Goal: Entertainment & Leisure: Consume media (video, audio)

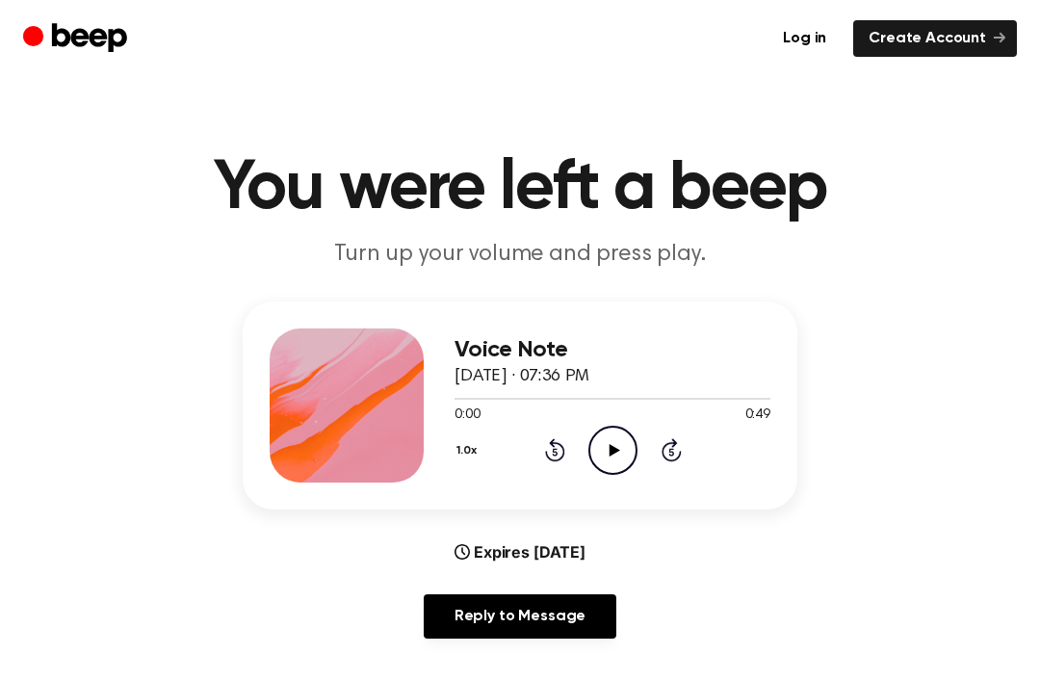
click at [611, 443] on icon "Play Audio" at bounding box center [613, 450] width 49 height 49
click at [538, 441] on div "1.0x Rewind 5 seconds Pause Audio Skip 5 seconds" at bounding box center [613, 450] width 316 height 49
click at [553, 448] on icon "Rewind 5 seconds" at bounding box center [554, 449] width 21 height 25
click at [552, 441] on icon at bounding box center [555, 449] width 20 height 23
click at [552, 442] on icon at bounding box center [555, 449] width 20 height 23
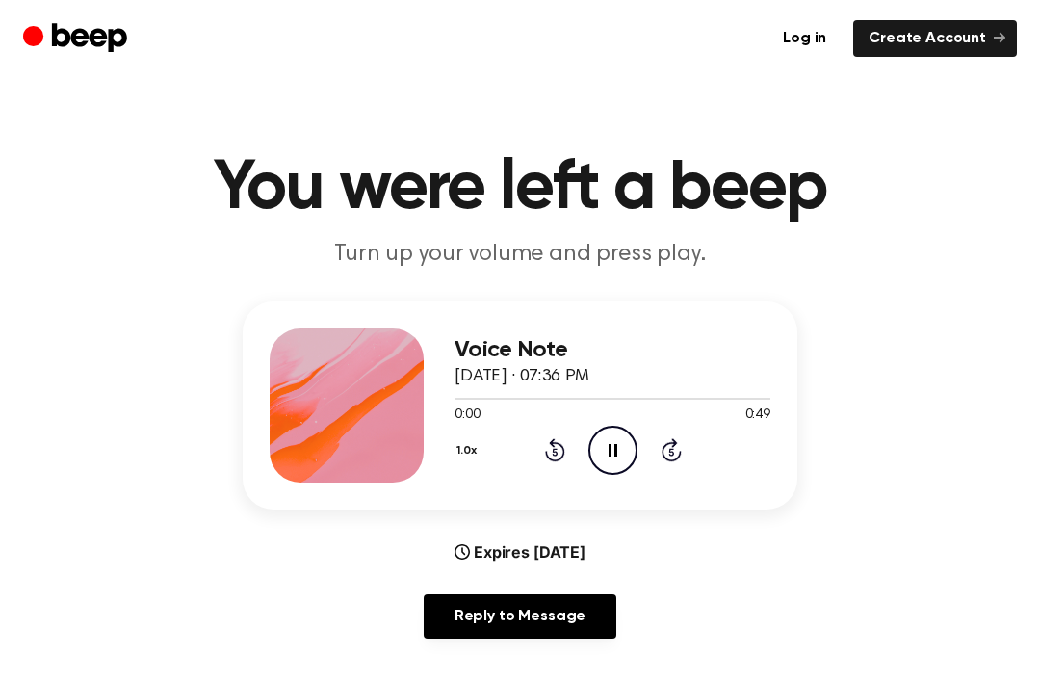
click at [531, 437] on div "1.0x Rewind 5 seconds Pause Audio Skip 5 seconds" at bounding box center [613, 450] width 316 height 49
click at [618, 440] on icon "Pause Audio" at bounding box center [613, 450] width 49 height 49
click at [598, 474] on div "Voice Note September 3, 2024 · 07:36 PM 0:08 0:49 Your browser does not support…" at bounding box center [613, 406] width 316 height 154
click at [632, 447] on icon "Play Audio" at bounding box center [613, 450] width 49 height 49
click at [607, 460] on icon "Pause Audio" at bounding box center [613, 450] width 49 height 49
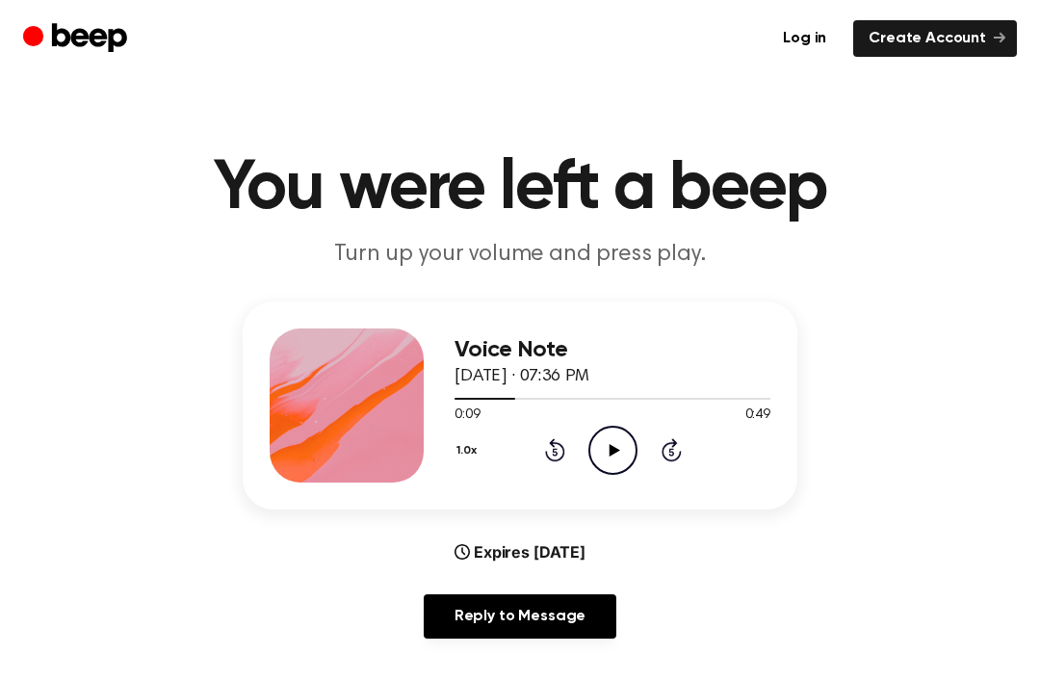
click at [618, 437] on icon "Play Audio" at bounding box center [613, 450] width 49 height 49
click at [615, 414] on div "0:14 0:49" at bounding box center [613, 416] width 316 height 20
click at [618, 428] on icon "Pause Audio" at bounding box center [613, 450] width 49 height 49
click at [615, 444] on icon "Play Audio" at bounding box center [613, 450] width 49 height 49
click at [620, 431] on icon "Pause Audio" at bounding box center [613, 450] width 49 height 49
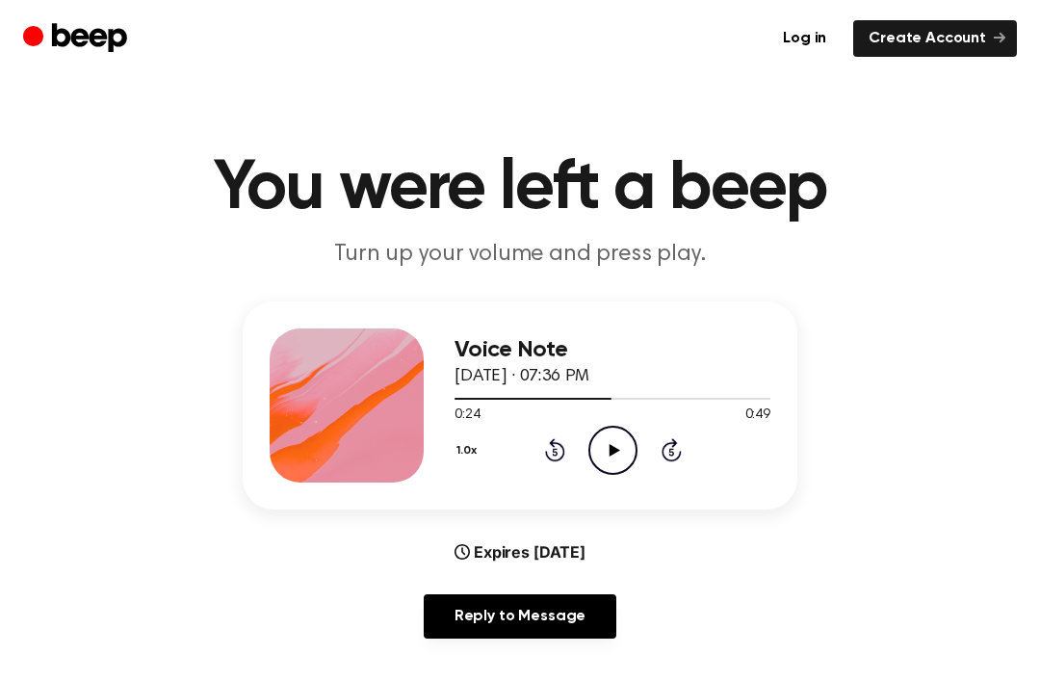
click at [613, 452] on icon at bounding box center [614, 450] width 11 height 13
click at [606, 449] on icon "Pause Audio" at bounding box center [613, 450] width 49 height 49
click at [605, 459] on icon "Play Audio" at bounding box center [613, 450] width 49 height 49
click at [758, 475] on div "Voice Note September 3, 2024 · 07:36 PM 0:02 0:49 Your browser does not support…" at bounding box center [613, 406] width 316 height 154
click at [626, 451] on icon "Pause Audio" at bounding box center [613, 450] width 49 height 49
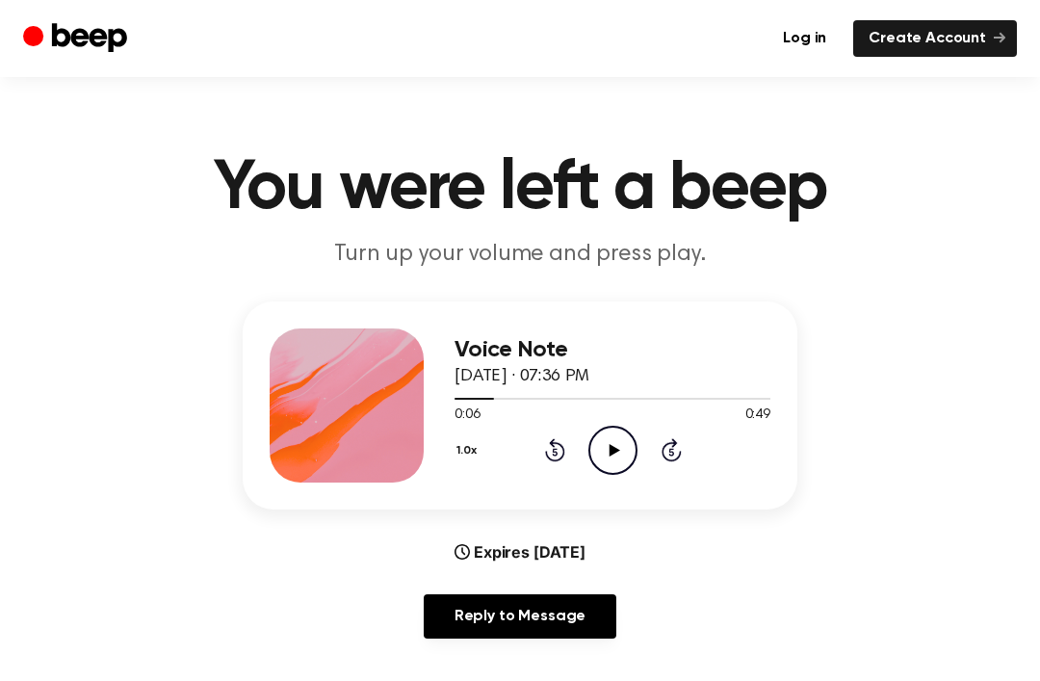
scroll to position [250, 0]
click at [602, 452] on icon "Play Audio" at bounding box center [613, 450] width 49 height 49
click at [614, 454] on icon "Pause Audio" at bounding box center [613, 450] width 49 height 49
click at [609, 469] on icon "Play Audio" at bounding box center [613, 450] width 49 height 49
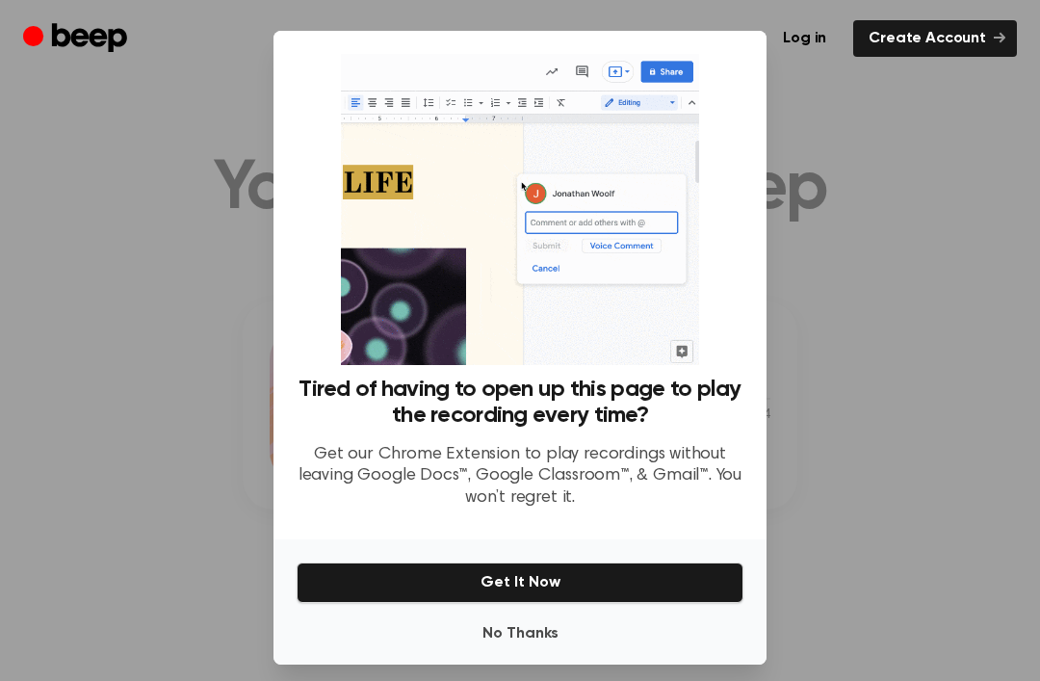
click at [870, 407] on div at bounding box center [520, 340] width 1040 height 681
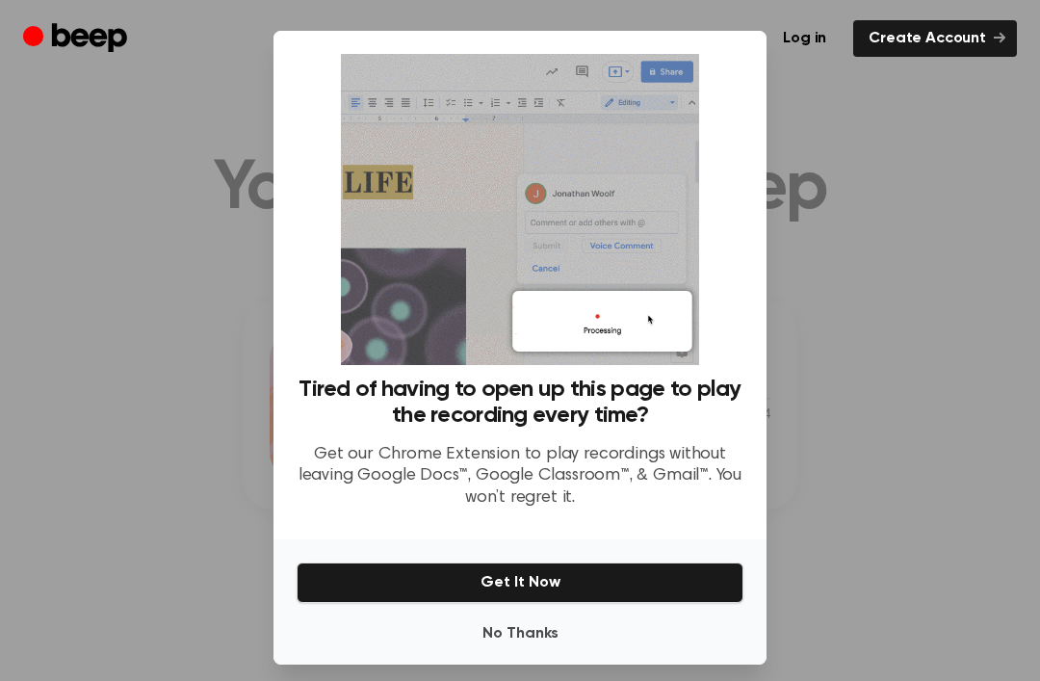
click at [850, 420] on div at bounding box center [520, 340] width 1040 height 681
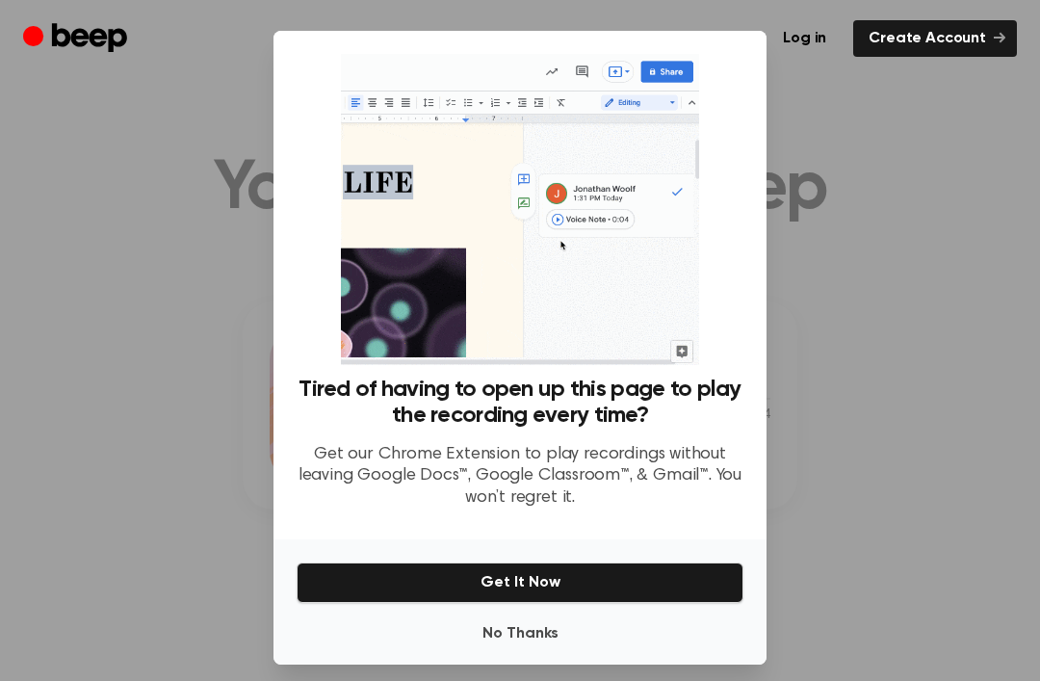
click at [917, 376] on div at bounding box center [520, 340] width 1040 height 681
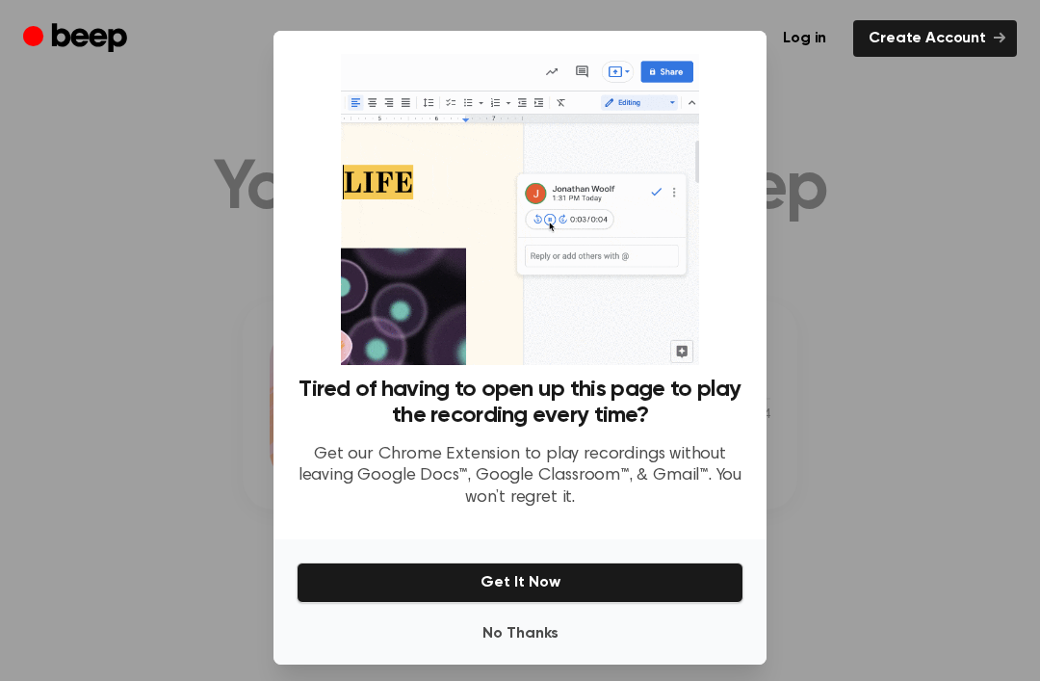
click at [885, 392] on div at bounding box center [520, 340] width 1040 height 681
click at [884, 392] on div at bounding box center [520, 340] width 1040 height 681
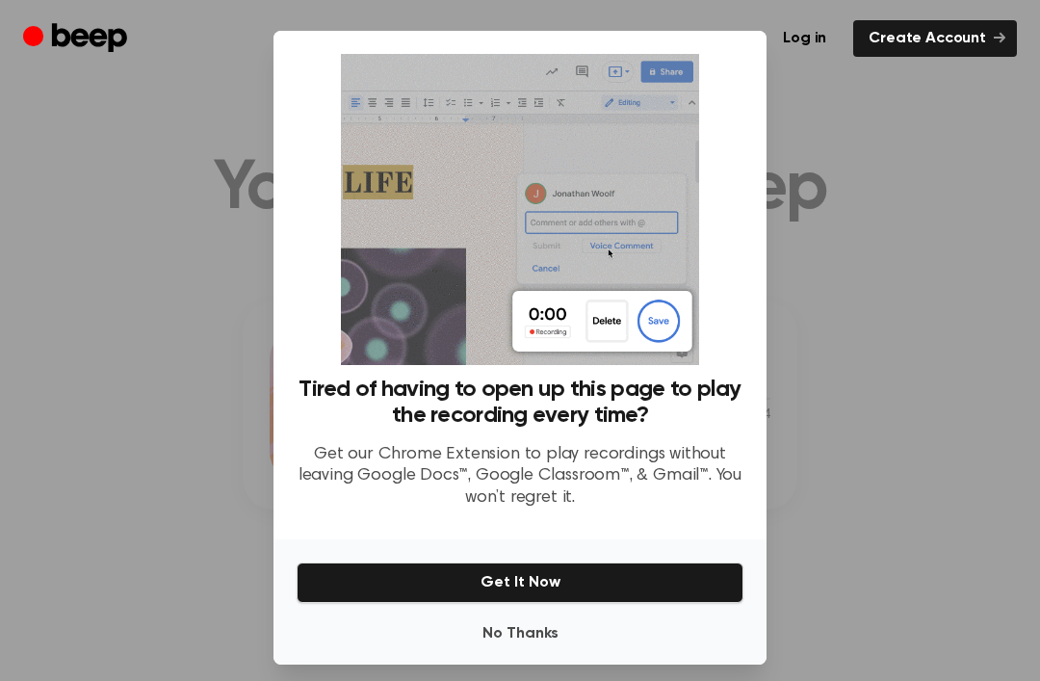
click at [552, 653] on button "No Thanks" at bounding box center [520, 634] width 447 height 39
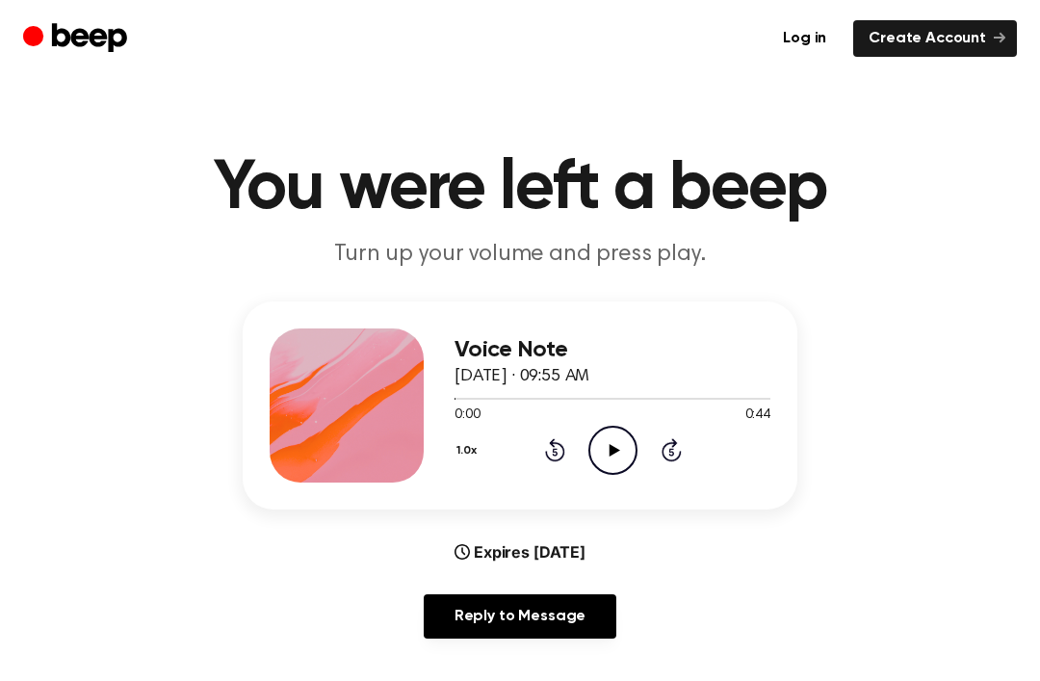
click at [631, 447] on icon "Play Audio" at bounding box center [613, 450] width 49 height 49
click at [600, 458] on icon "Pause Audio" at bounding box center [613, 450] width 49 height 49
click at [560, 457] on icon "Rewind 5 seconds" at bounding box center [554, 449] width 21 height 25
click at [559, 457] on icon "Rewind 5 seconds" at bounding box center [554, 449] width 21 height 25
click at [576, 456] on div "1.0x Rewind 5 seconds Play Audio Skip 5 seconds" at bounding box center [613, 450] width 316 height 49
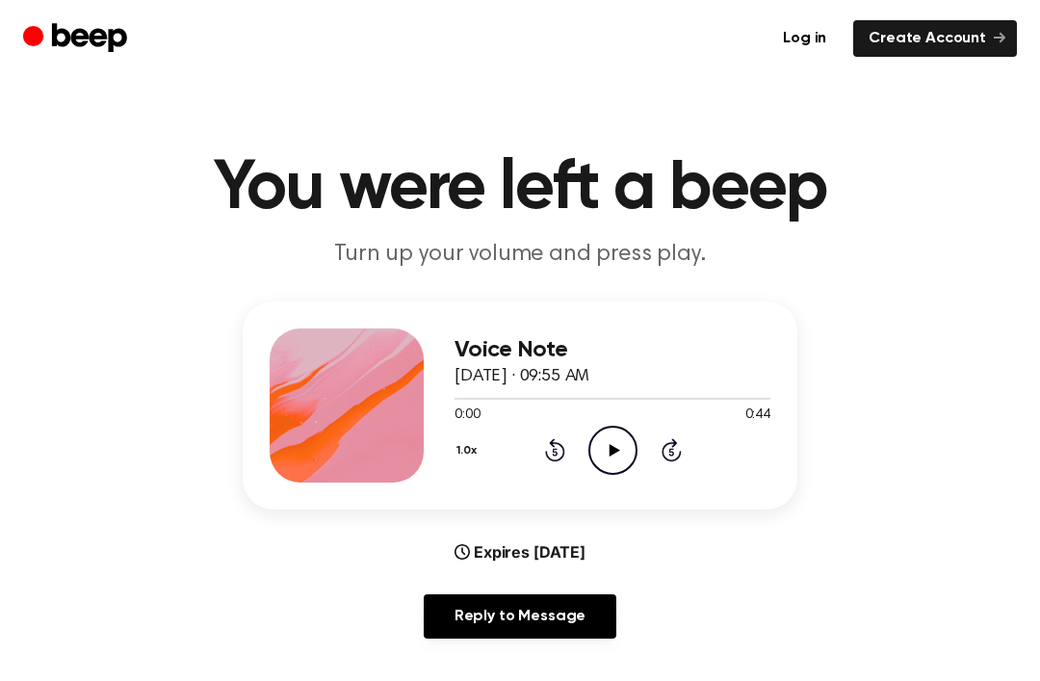
click at [612, 465] on icon "Play Audio" at bounding box center [613, 450] width 49 height 49
click at [615, 444] on icon at bounding box center [613, 450] width 9 height 13
click at [564, 439] on icon "Rewind 5 seconds" at bounding box center [554, 449] width 21 height 25
click at [562, 456] on icon at bounding box center [555, 449] width 20 height 23
click at [561, 456] on icon "Rewind 5 seconds" at bounding box center [554, 449] width 21 height 25
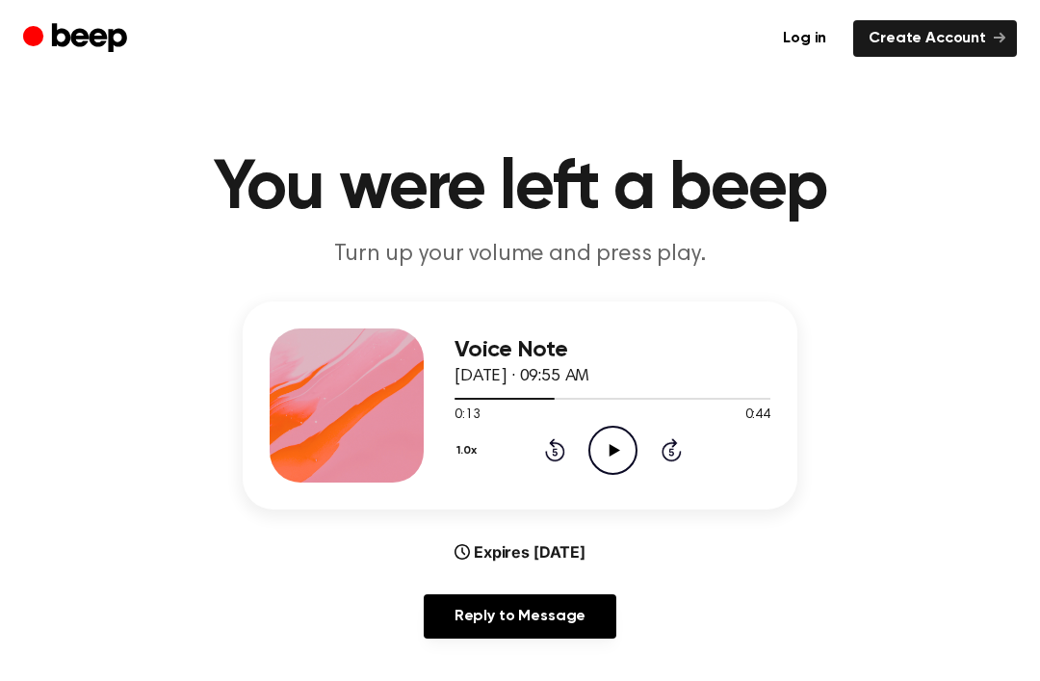
click at [564, 445] on icon "Rewind 5 seconds" at bounding box center [554, 449] width 21 height 25
click at [572, 455] on div "1.0x Rewind 5 seconds Play Audio Skip 5 seconds" at bounding box center [613, 450] width 316 height 49
click at [562, 448] on icon at bounding box center [555, 449] width 20 height 23
click at [567, 455] on div "1.0x Rewind 5 seconds Play Audio Skip 5 seconds" at bounding box center [613, 450] width 316 height 49
click at [555, 460] on icon at bounding box center [555, 449] width 20 height 23
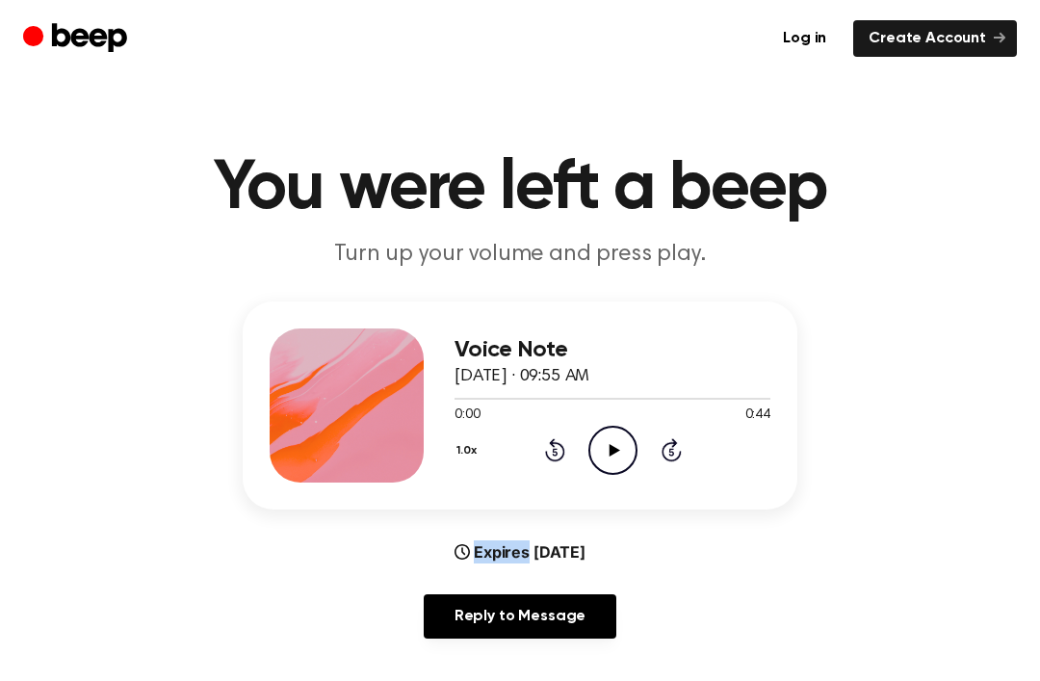
click at [862, 542] on div "Voice Note [DATE] · 09:55 AM 0:00 0:44 Your browser does not support the [objec…" at bounding box center [520, 478] width 994 height 353
click at [621, 453] on icon "Play Audio" at bounding box center [613, 450] width 49 height 49
click at [628, 447] on icon "Pause Audio" at bounding box center [613, 450] width 49 height 49
click at [615, 445] on icon "Play Audio" at bounding box center [613, 450] width 49 height 49
click at [618, 454] on icon "Pause Audio" at bounding box center [613, 450] width 49 height 49
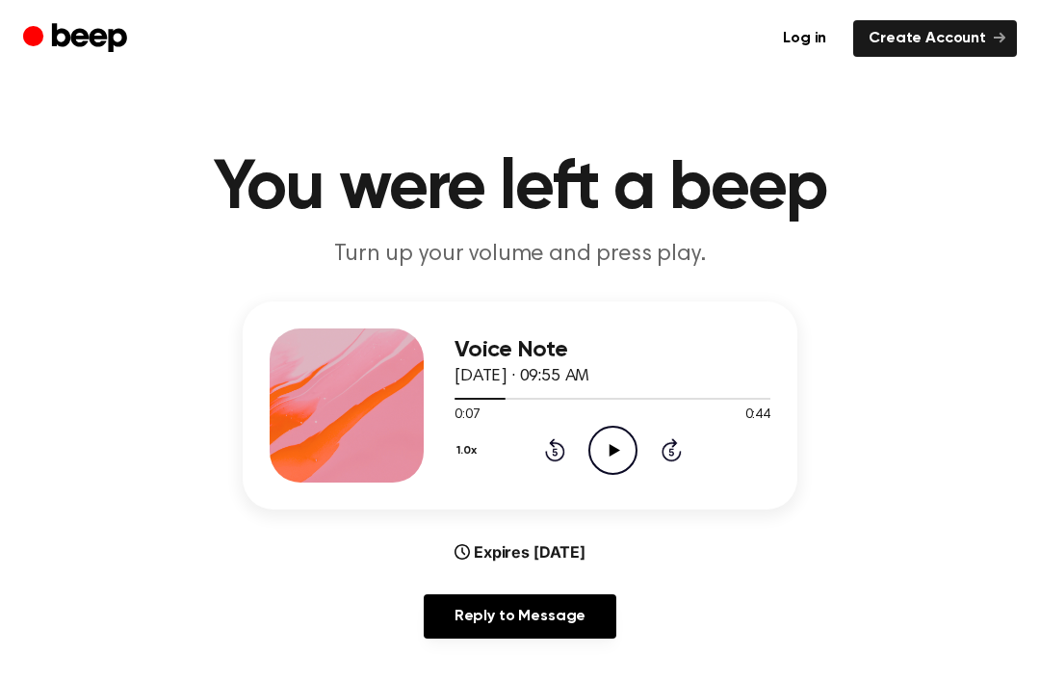
click at [558, 454] on icon "Rewind 5 seconds" at bounding box center [554, 449] width 21 height 25
click at [618, 449] on icon at bounding box center [614, 450] width 11 height 13
click at [613, 454] on icon "Pause Audio" at bounding box center [613, 450] width 49 height 49
click at [601, 456] on icon "Play Audio" at bounding box center [613, 450] width 49 height 49
click at [631, 461] on icon "Pause Audio" at bounding box center [613, 450] width 49 height 49
